Goal: Information Seeking & Learning: Learn about a topic

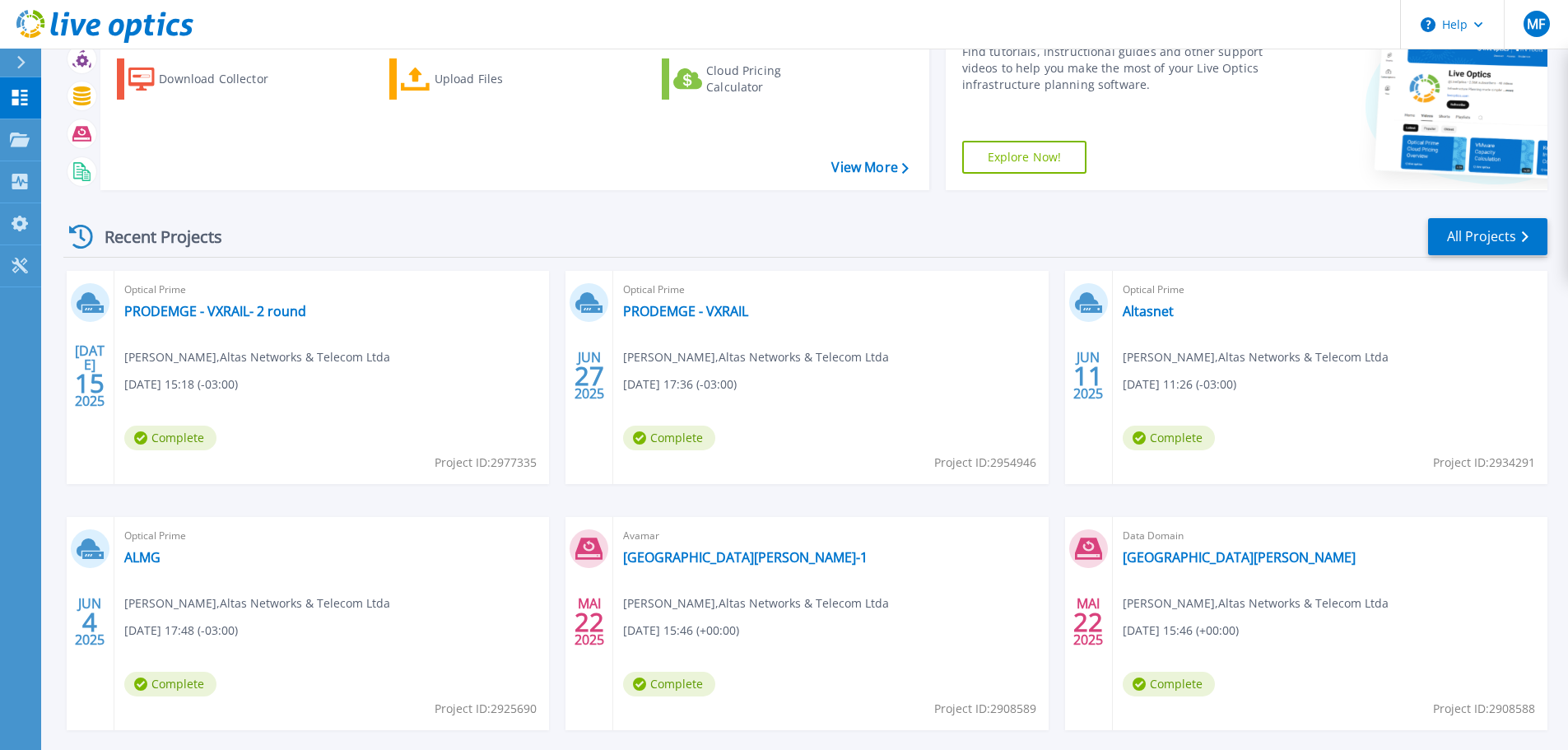
scroll to position [163, 0]
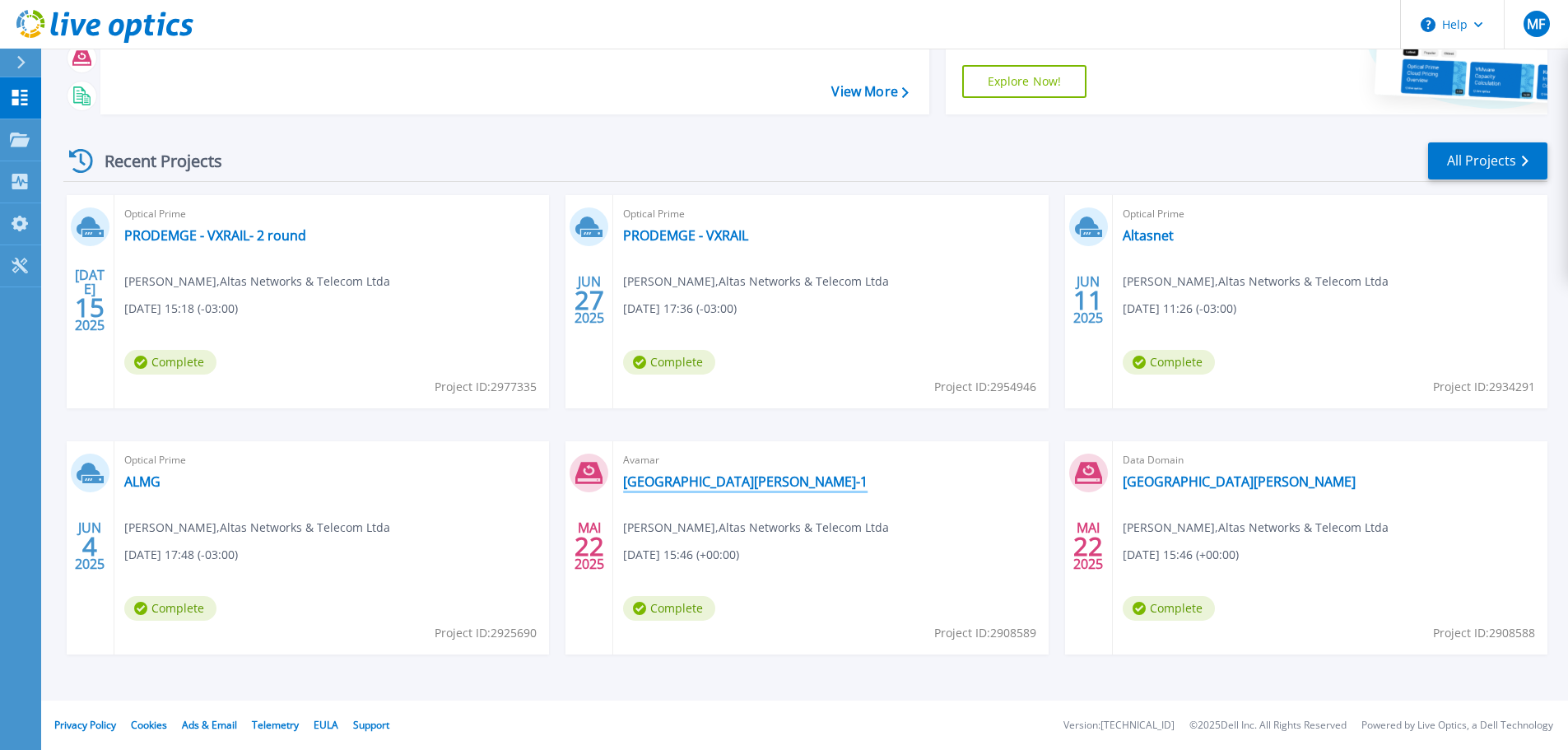
click at [666, 480] on link "[GEOGRAPHIC_DATA][PERSON_NAME]-1" at bounding box center [745, 481] width 245 height 17
click at [1197, 473] on link "[GEOGRAPHIC_DATA][PERSON_NAME]" at bounding box center [1240, 481] width 233 height 17
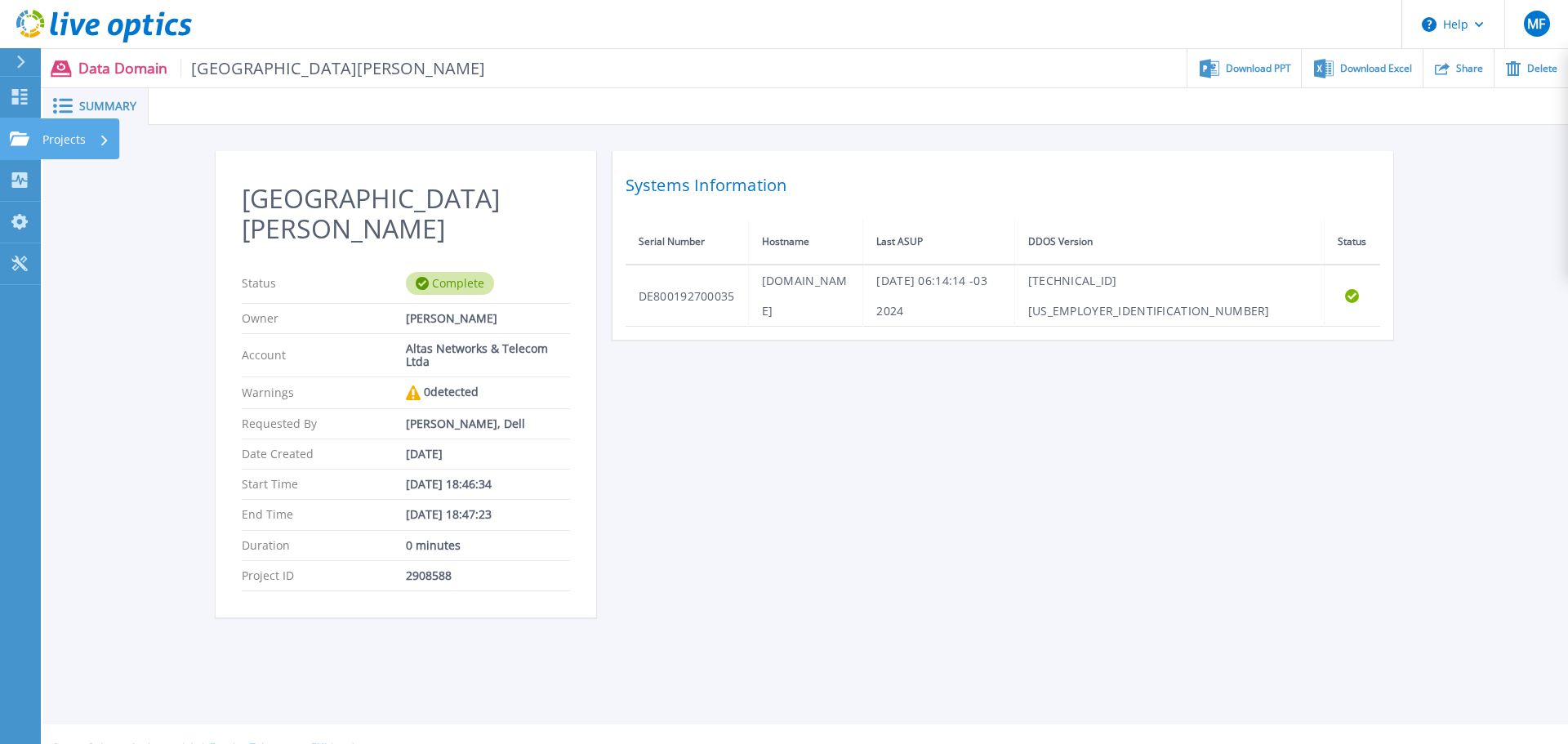
click at [14, 137] on icon at bounding box center [19, 138] width 19 height 14
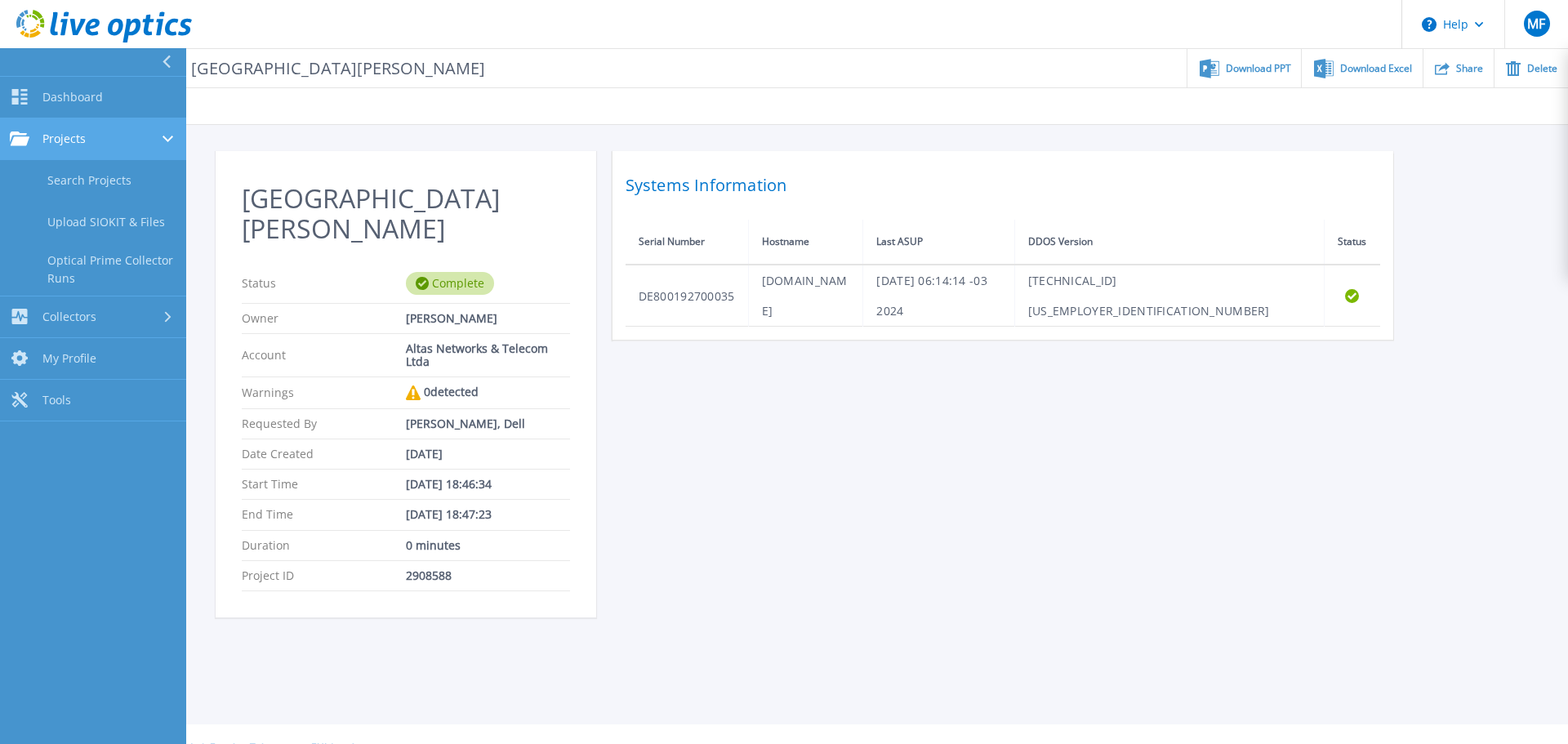
click at [79, 141] on span "Projects" at bounding box center [63, 138] width 43 height 15
click at [103, 130] on link "Projects Projects" at bounding box center [93, 139] width 187 height 42
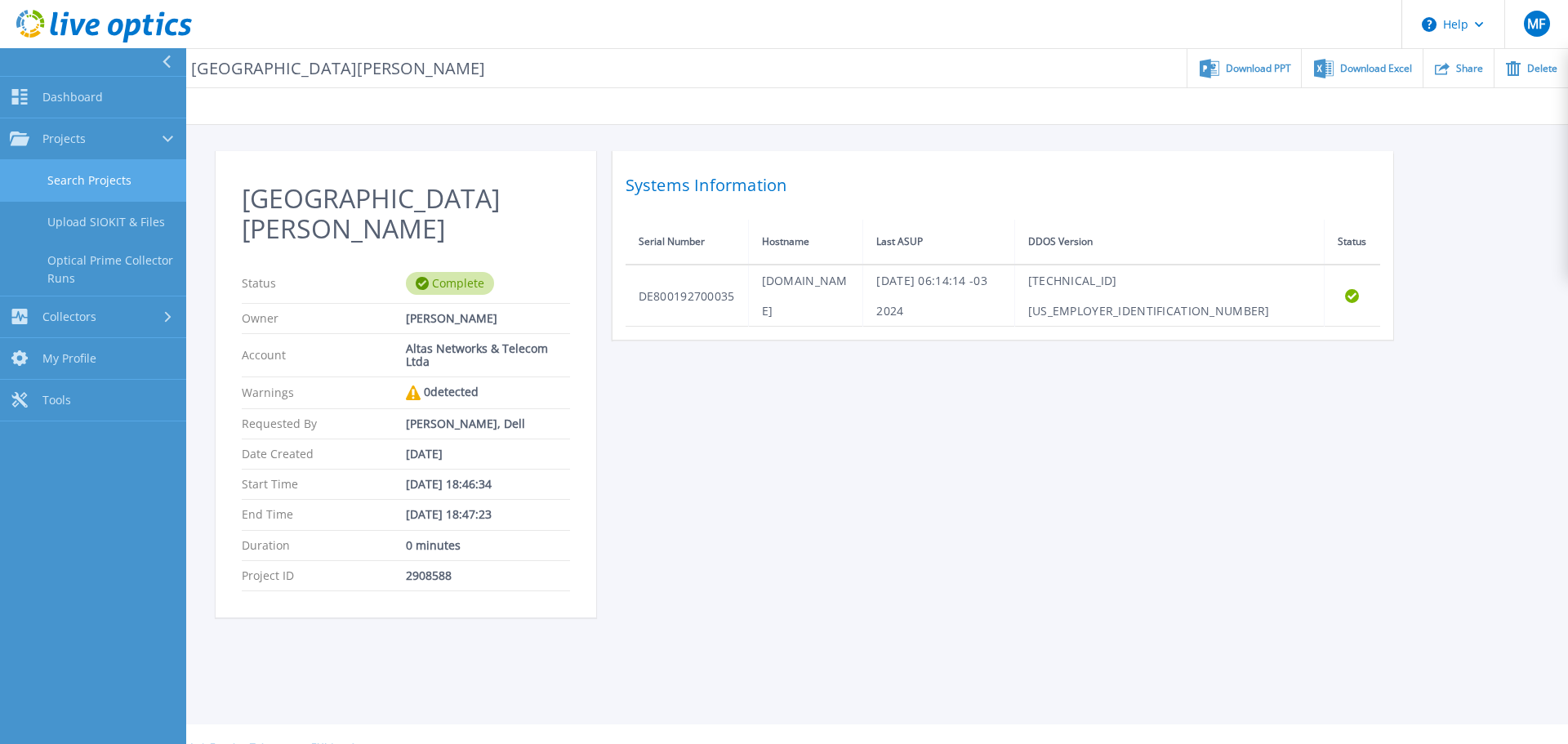
click at [103, 180] on link "Search Projects" at bounding box center [93, 181] width 187 height 42
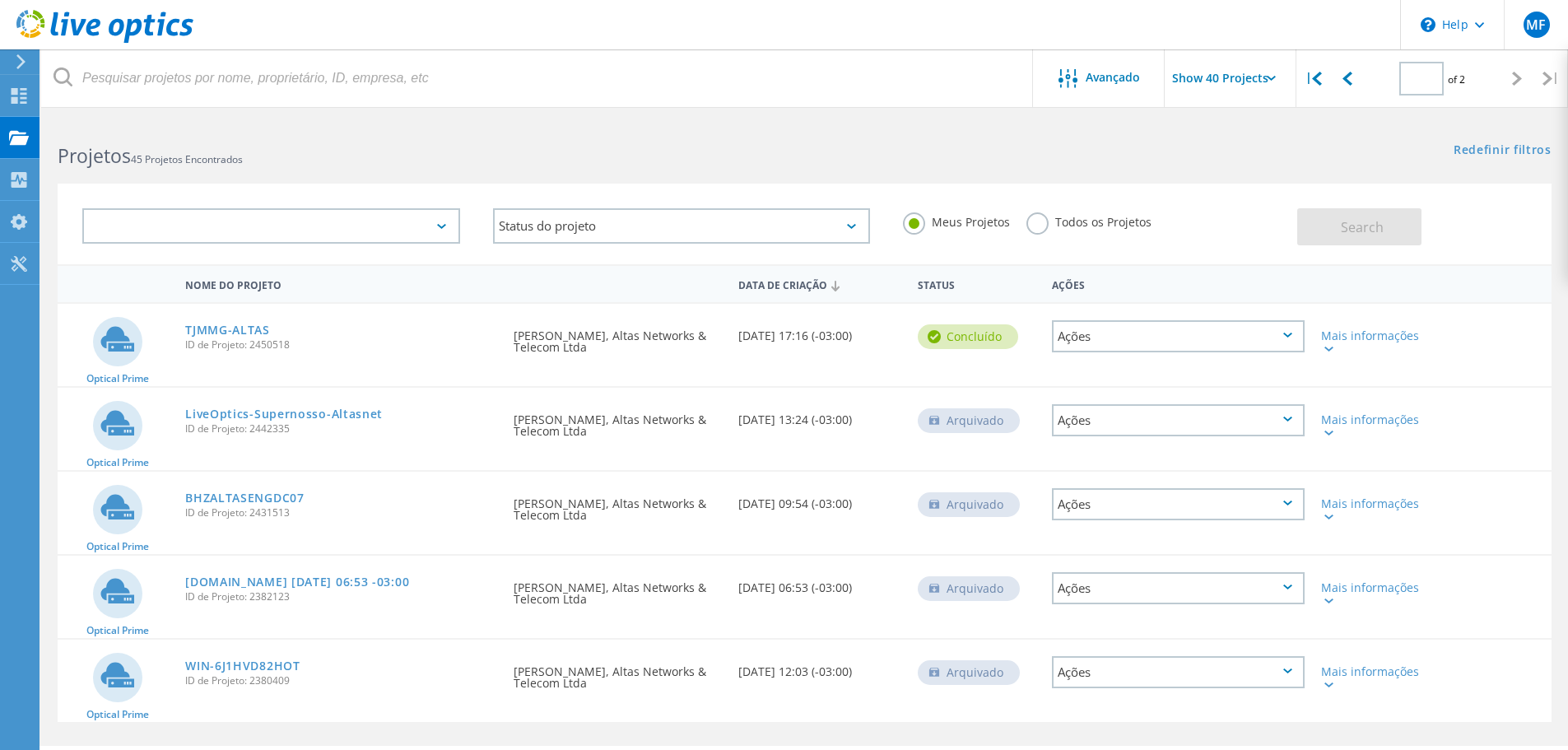
type input "2"
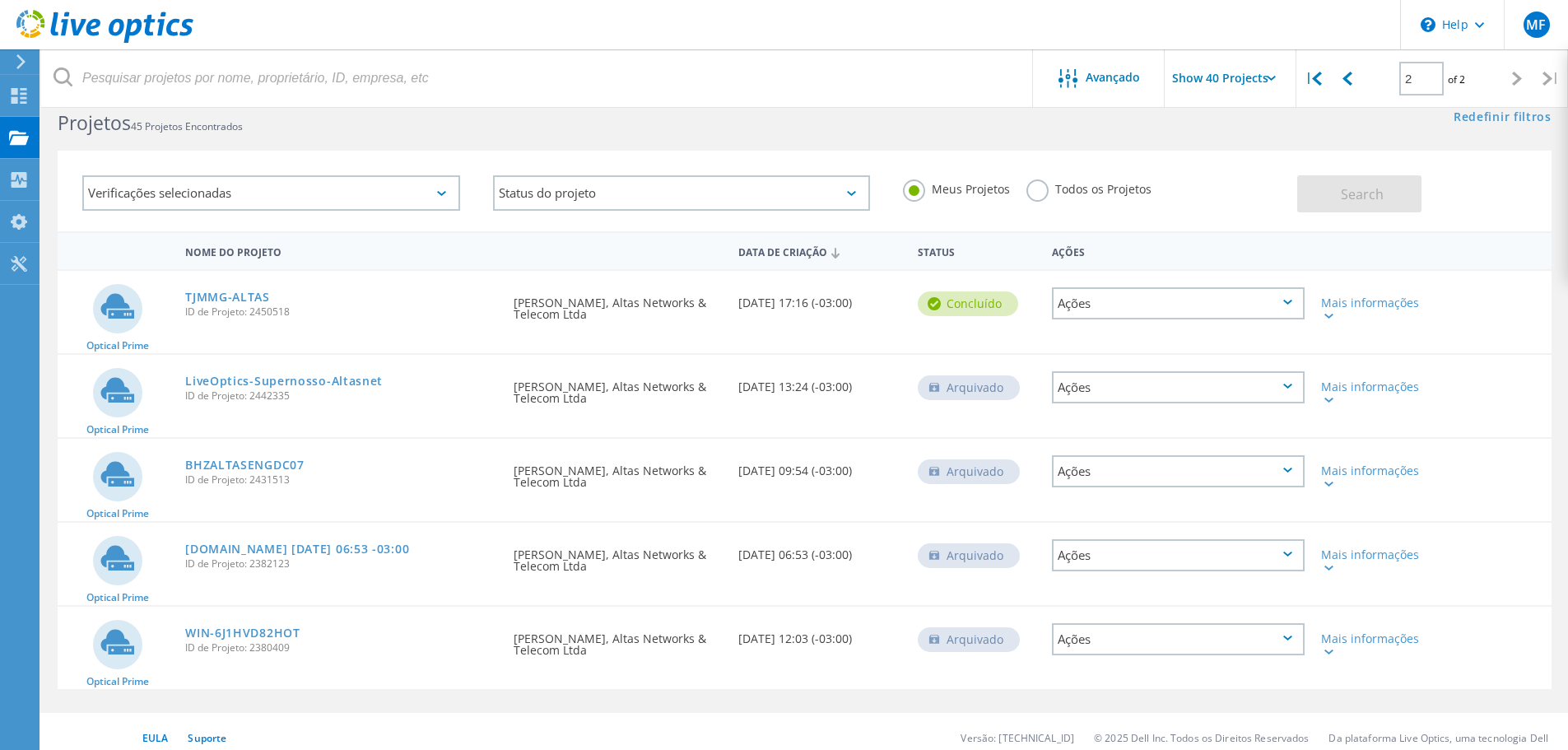
scroll to position [45, 0]
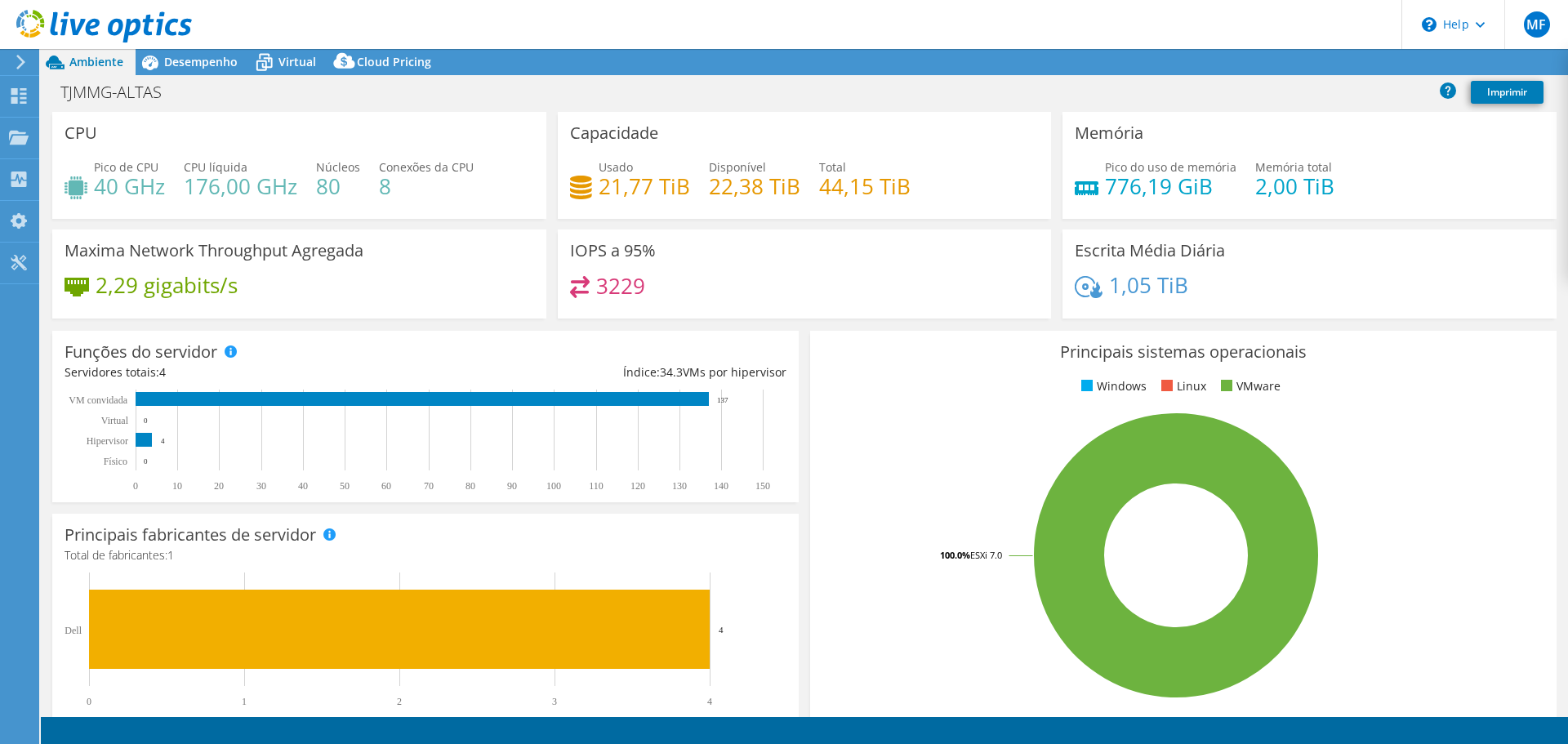
select select "USD"
click at [187, 69] on div "Desempenho" at bounding box center [193, 62] width 115 height 26
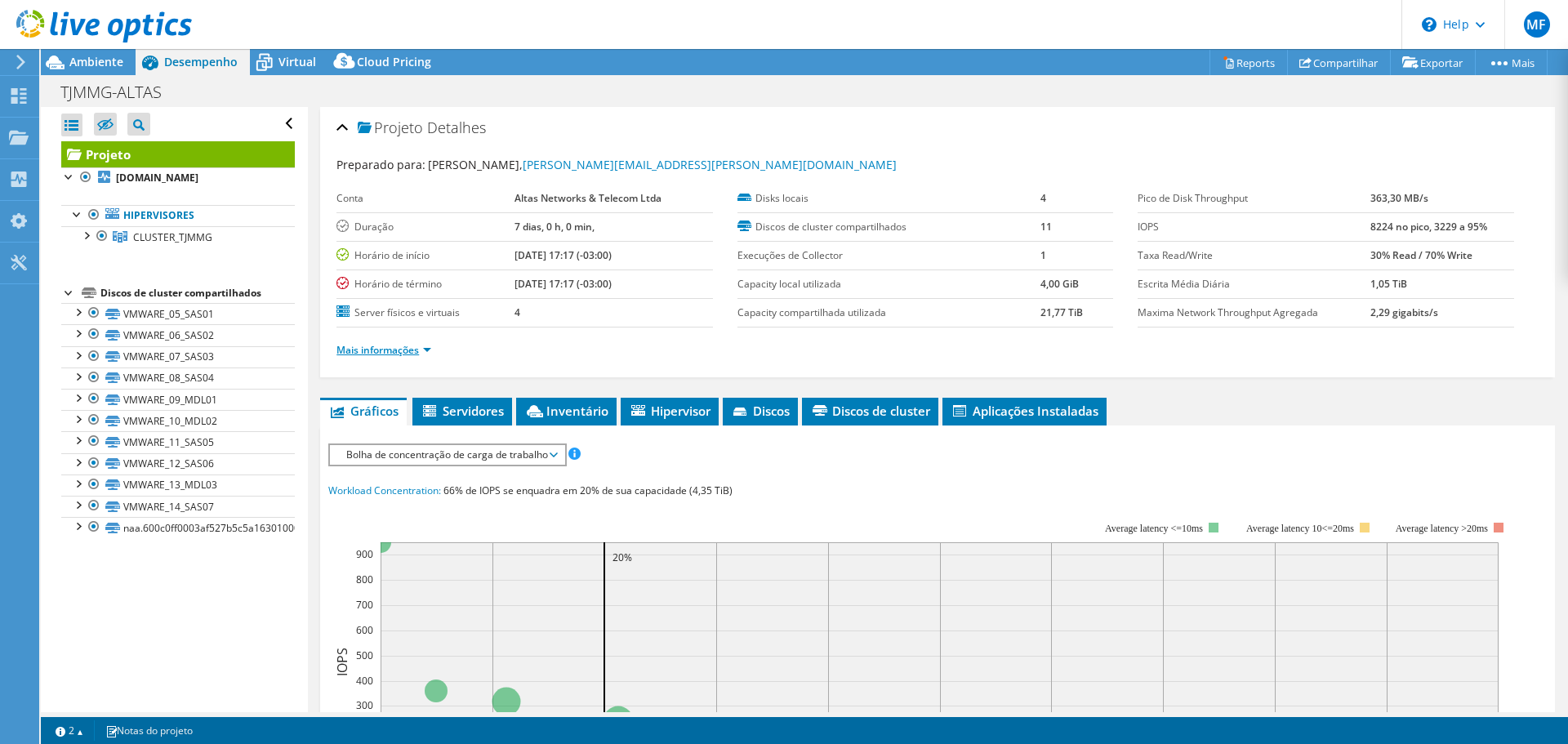
click at [406, 357] on link "Mais informações" at bounding box center [384, 351] width 95 height 14
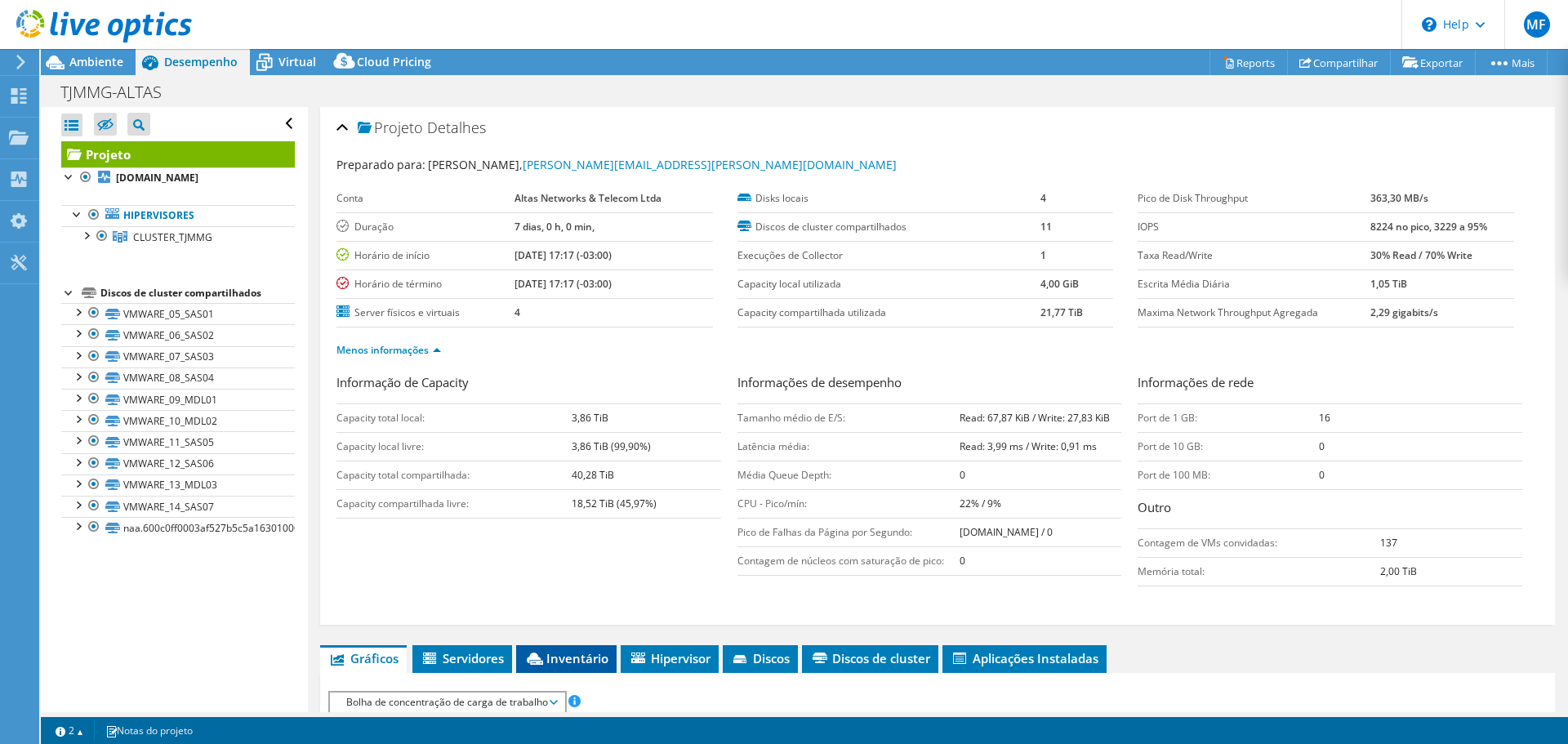
click at [573, 657] on span "Inventário" at bounding box center [567, 658] width 84 height 17
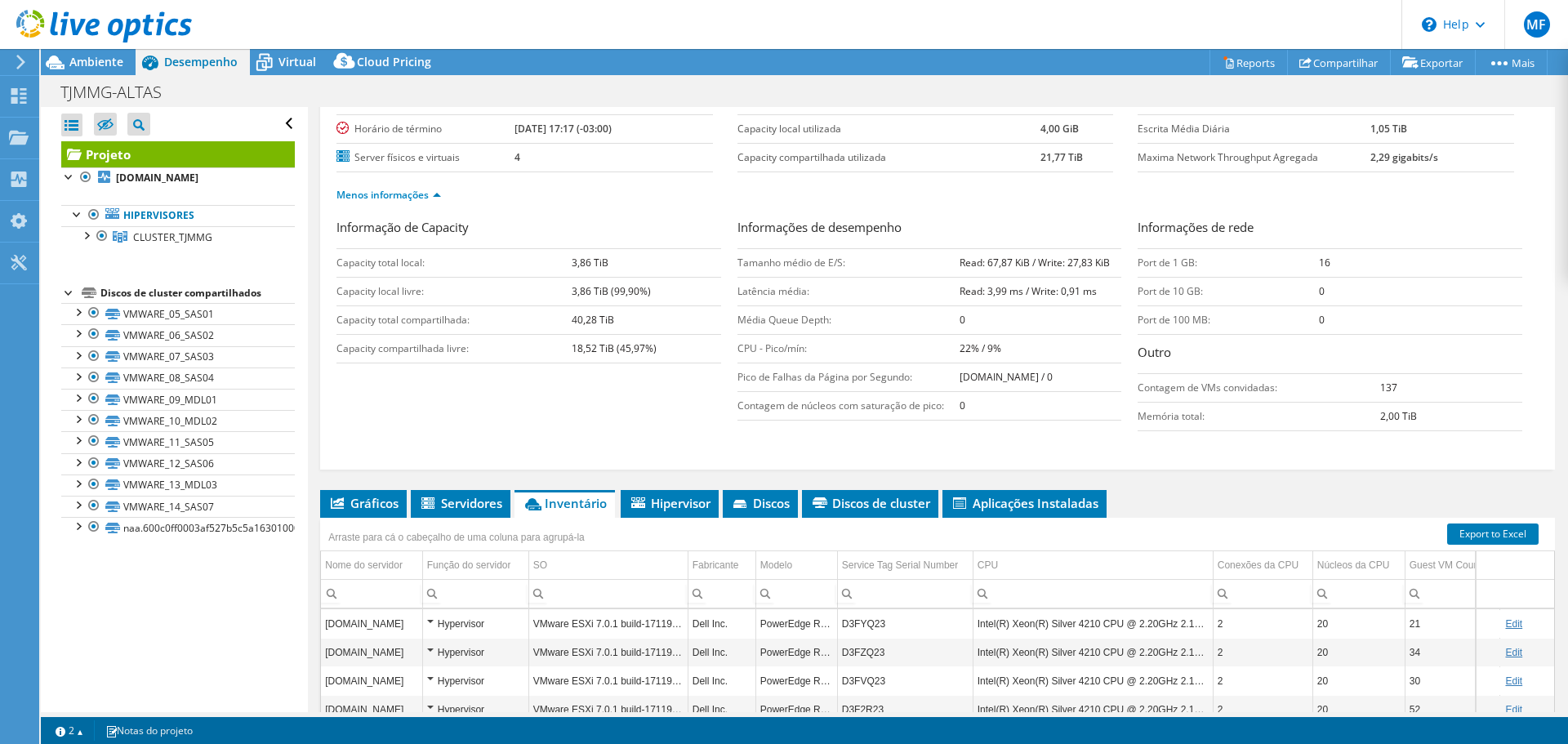
scroll to position [370, 0]
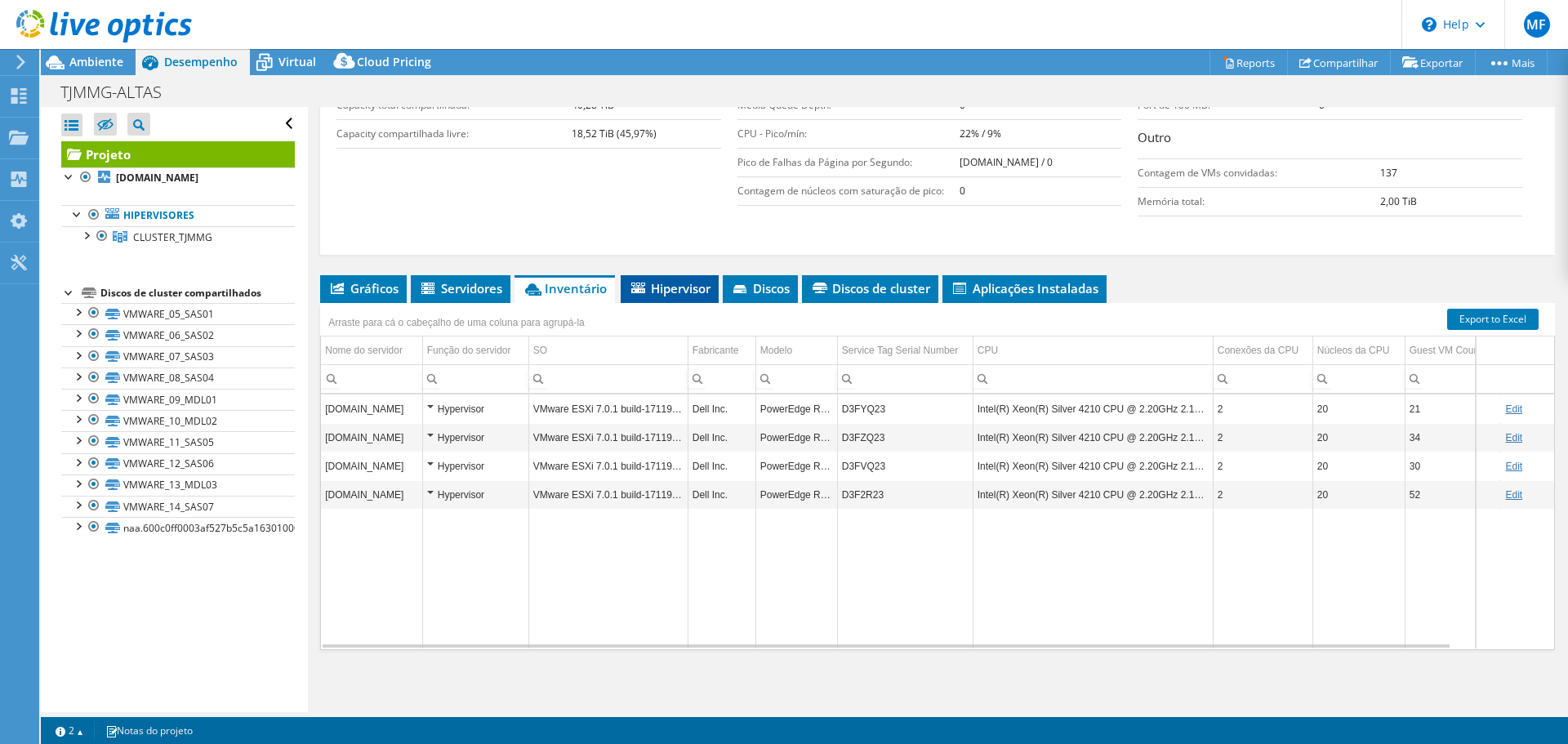
click at [672, 295] on span "Hipervisor" at bounding box center [669, 288] width 81 height 17
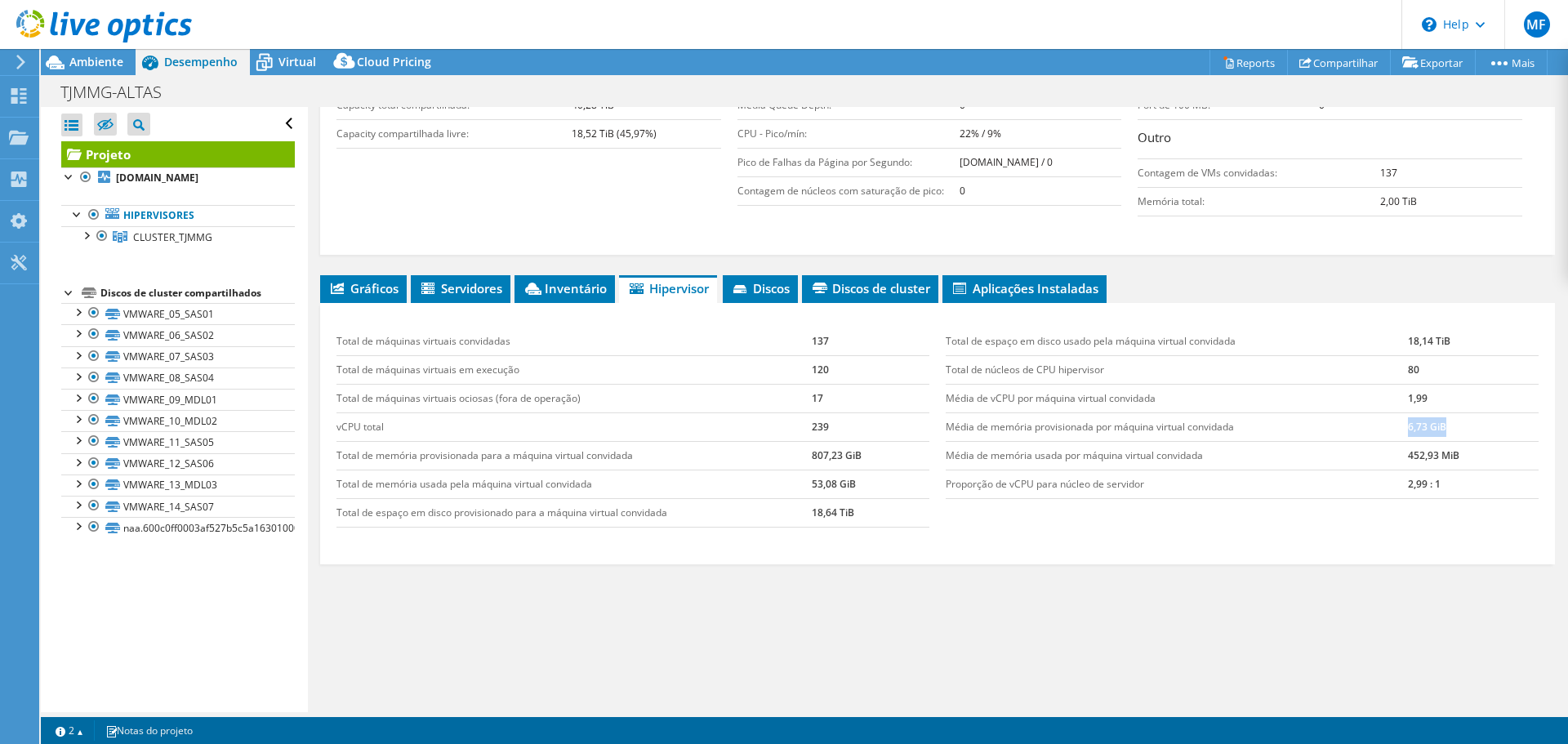
drag, startPoint x: 1433, startPoint y: 429, endPoint x: 1296, endPoint y: 429, distance: 137.0
click at [1296, 429] on tr "Média de memória provisionada por máquina virtual convidada 6,73 GiB" at bounding box center [1242, 427] width 593 height 29
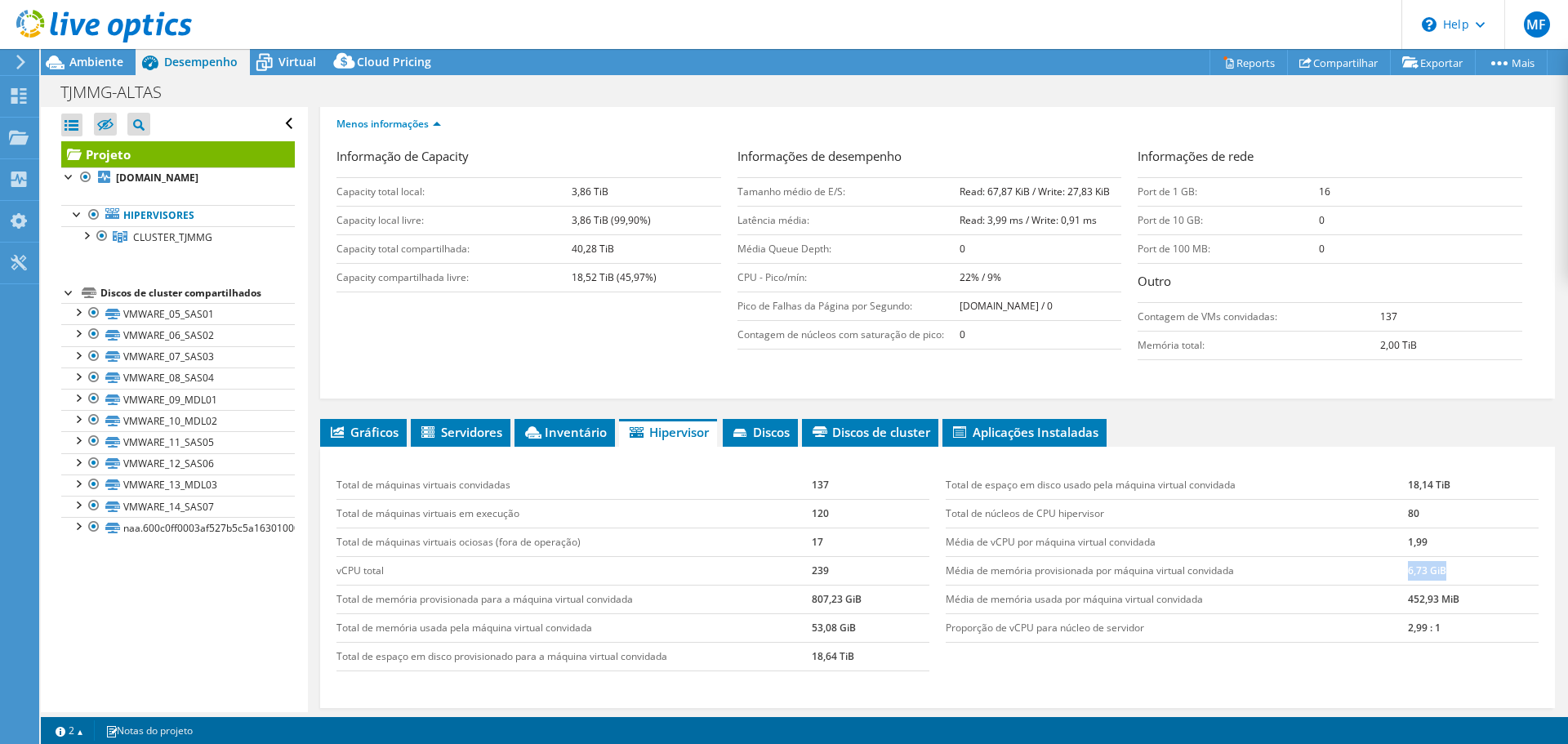
scroll to position [327, 0]
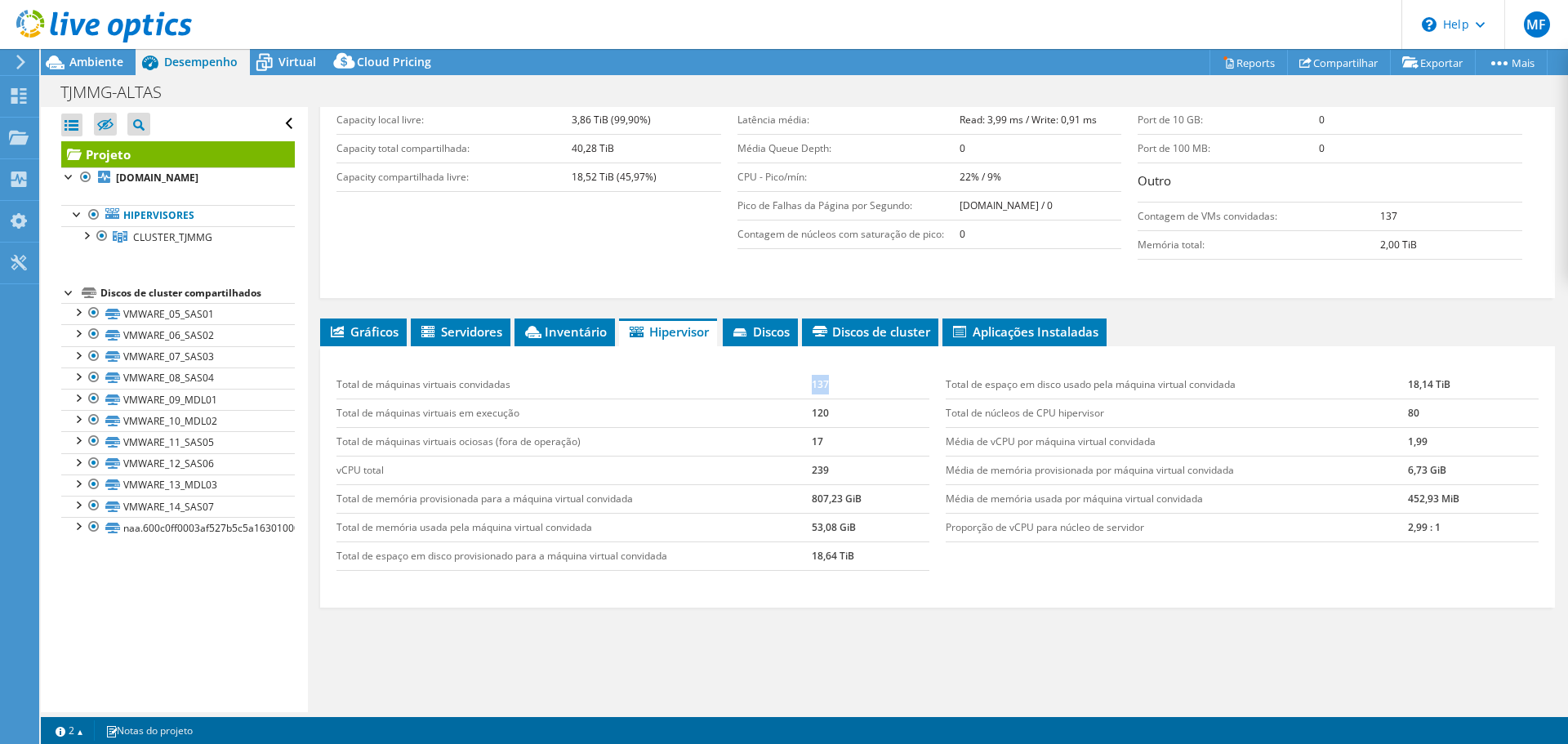
drag, startPoint x: 806, startPoint y: 382, endPoint x: 845, endPoint y: 382, distance: 39.0
click at [845, 382] on tr "Total de máquinas virtuais convidadas 137" at bounding box center [632, 385] width 593 height 29
drag, startPoint x: 806, startPoint y: 466, endPoint x: 827, endPoint y: 467, distance: 21.0
click at [827, 467] on tr "vCPU total 239" at bounding box center [632, 470] width 593 height 29
drag, startPoint x: 1005, startPoint y: 447, endPoint x: 1181, endPoint y: 450, distance: 176.0
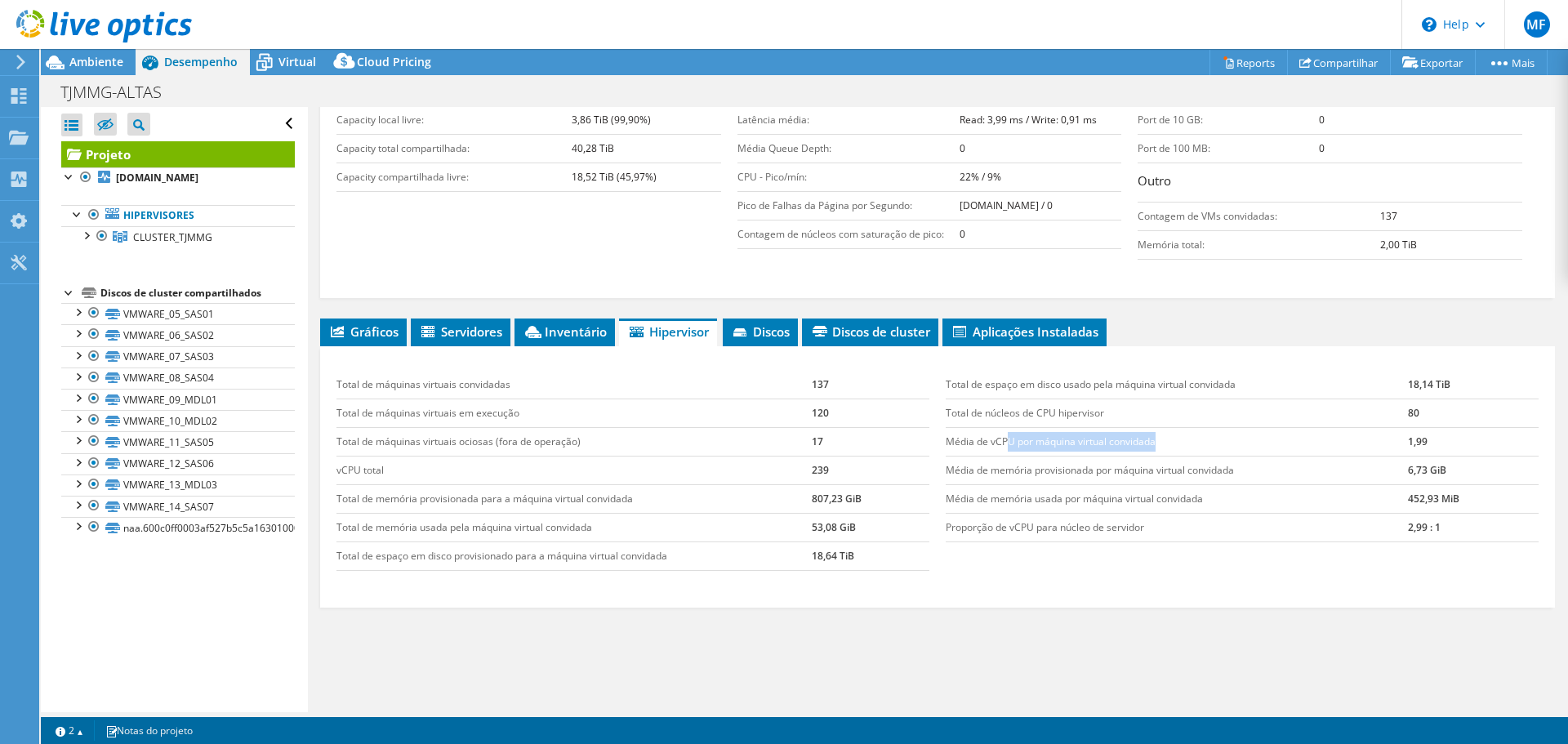
click at [1181, 450] on td "Média de vCPU por máquina virtual convidada" at bounding box center [1177, 442] width 463 height 29
drag, startPoint x: 1426, startPoint y: 471, endPoint x: 1388, endPoint y: 467, distance: 38.2
click at [1388, 467] on tr "Média de memória provisionada por máquina virtual convidada 6,73 GiB" at bounding box center [1242, 470] width 593 height 29
drag, startPoint x: 970, startPoint y: 435, endPoint x: 1209, endPoint y: 437, distance: 239.0
click at [1209, 437] on td "Média de vCPU por máquina virtual convidada" at bounding box center [1177, 442] width 463 height 29
